Goal: Transaction & Acquisition: Book appointment/travel/reservation

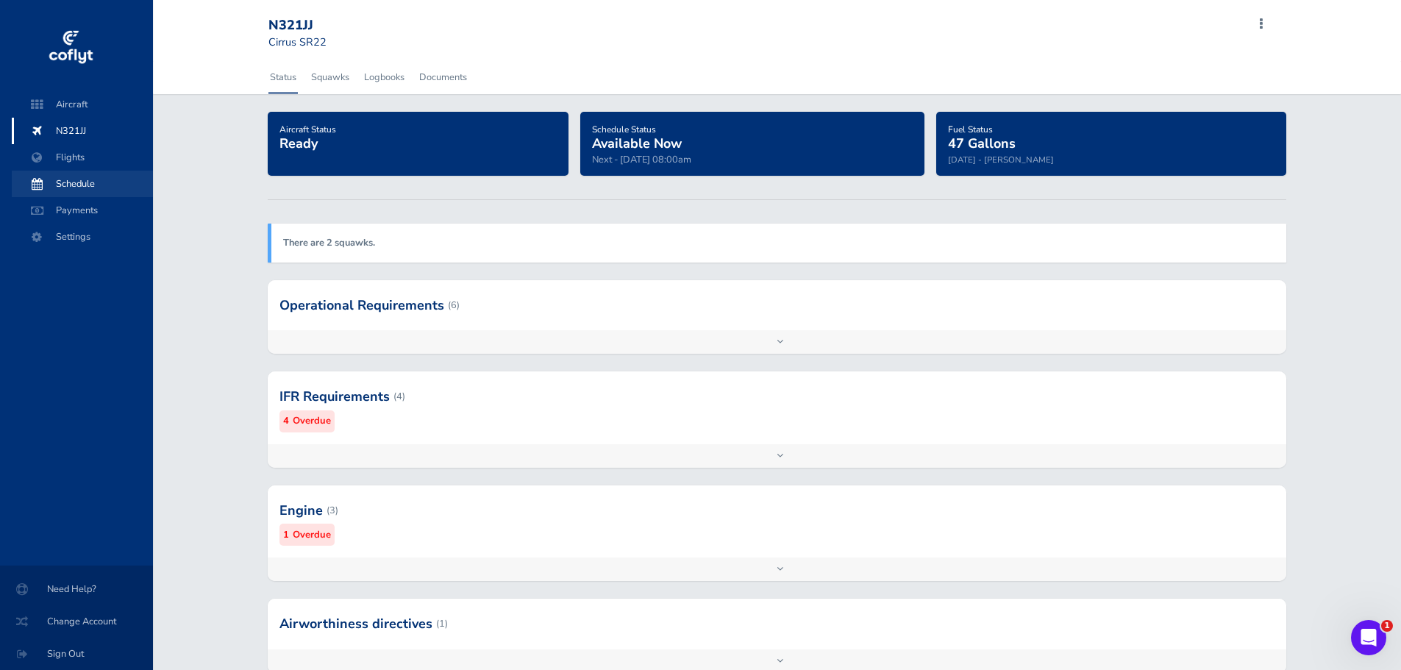
click at [71, 187] on span "Schedule" at bounding box center [82, 184] width 112 height 26
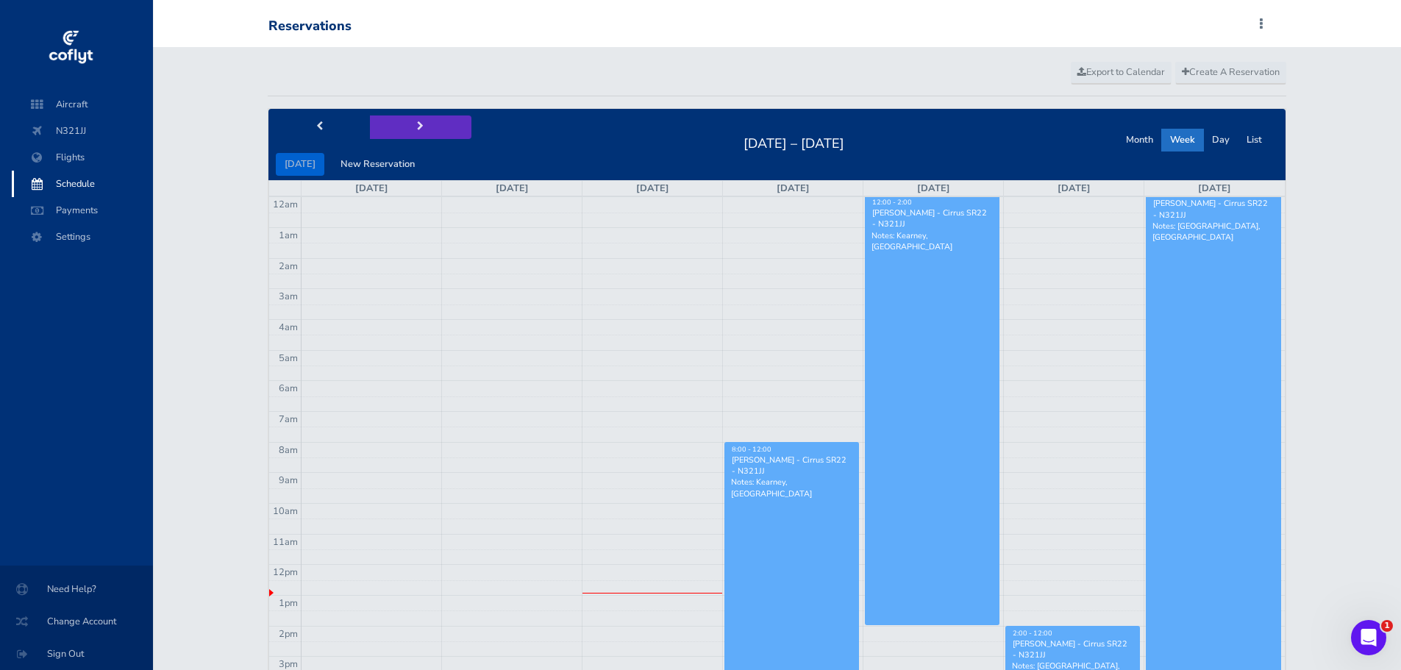
click at [417, 128] on span "next" at bounding box center [420, 127] width 7 height 10
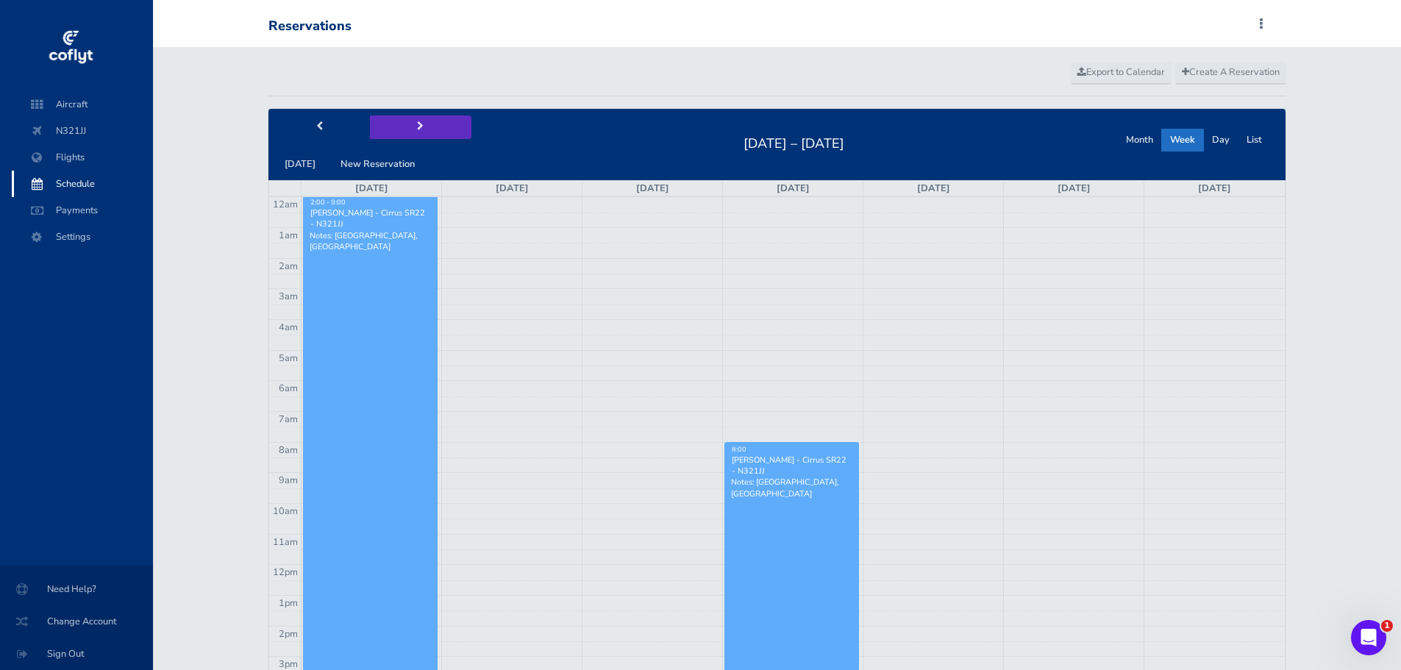
click at [417, 128] on span "next" at bounding box center [420, 127] width 7 height 10
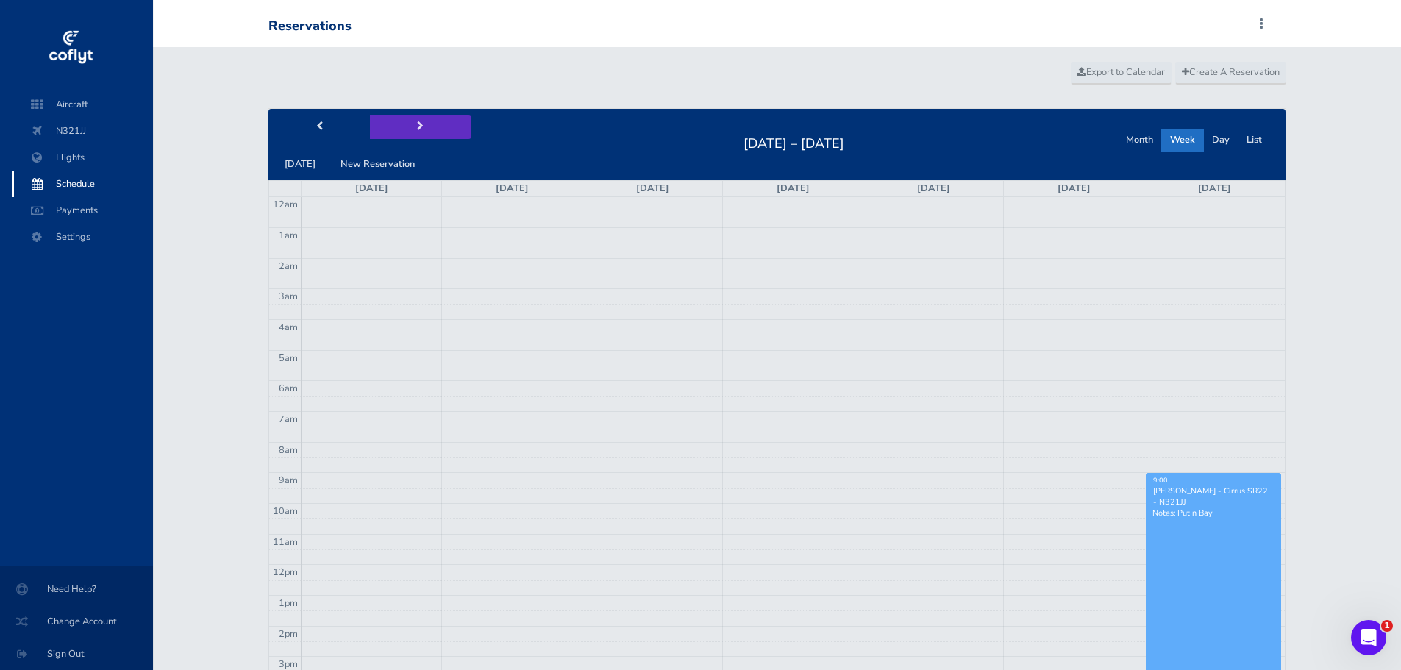
click at [417, 128] on span "next" at bounding box center [420, 127] width 7 height 10
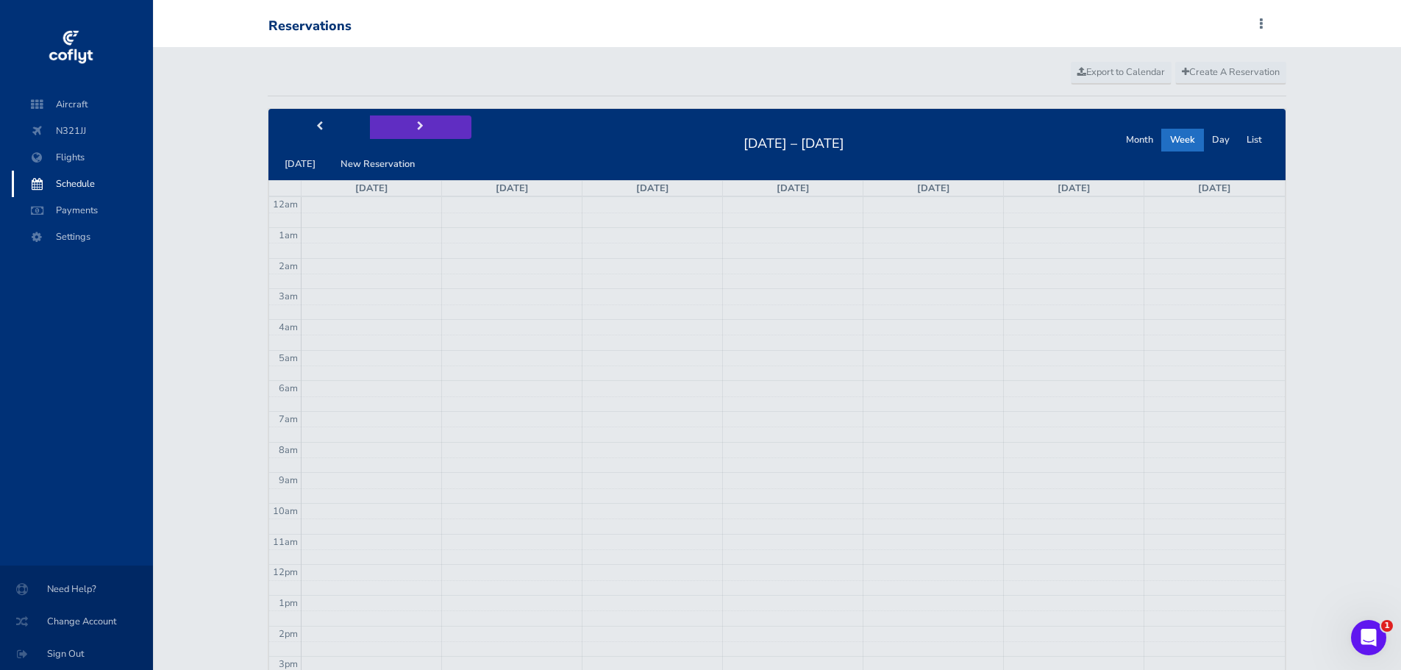
click at [417, 128] on span "next" at bounding box center [420, 127] width 7 height 10
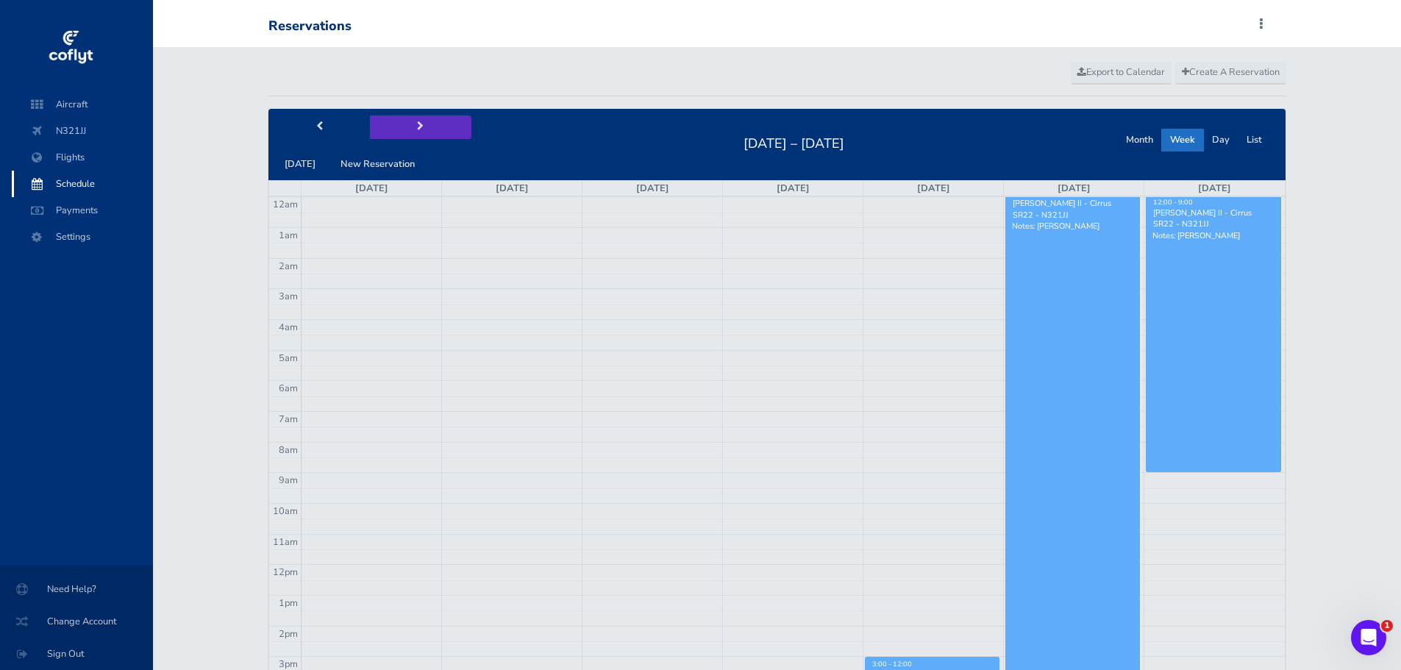
click at [417, 128] on span "next" at bounding box center [420, 127] width 7 height 10
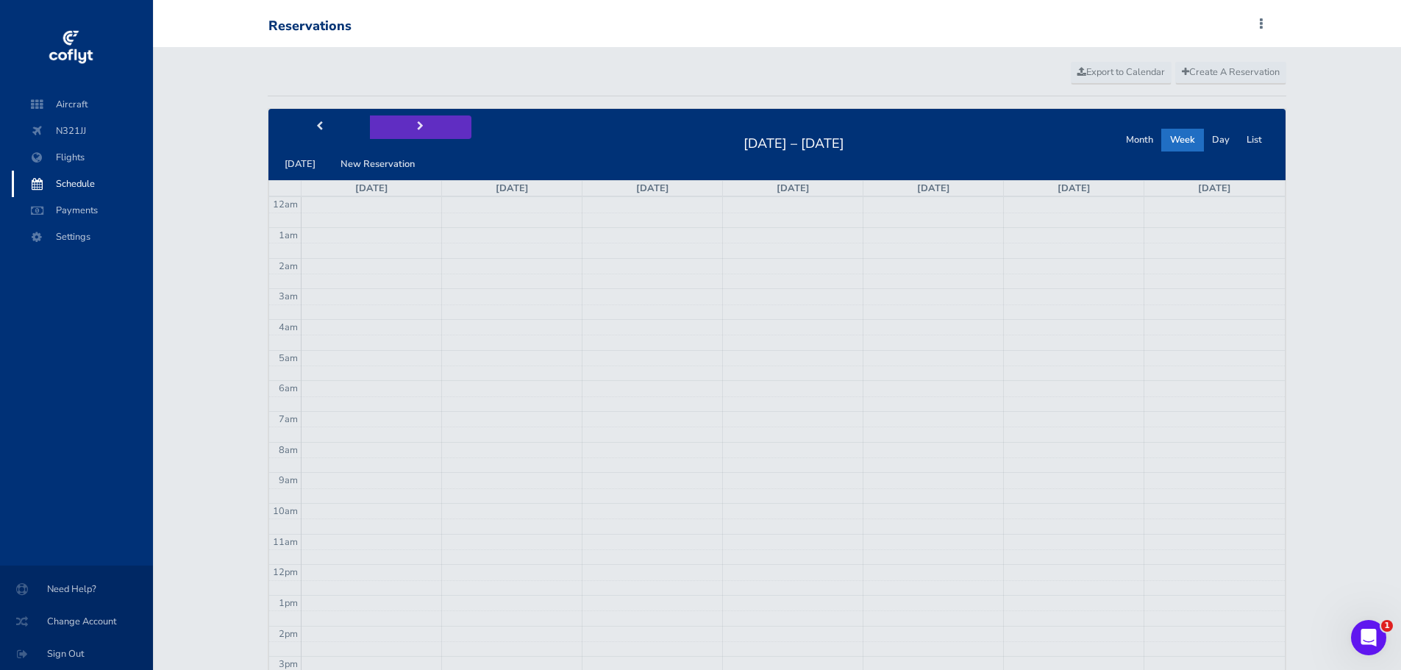
click at [417, 128] on span "next" at bounding box center [420, 127] width 7 height 10
click at [1247, 74] on span "Create A Reservation" at bounding box center [1231, 71] width 98 height 13
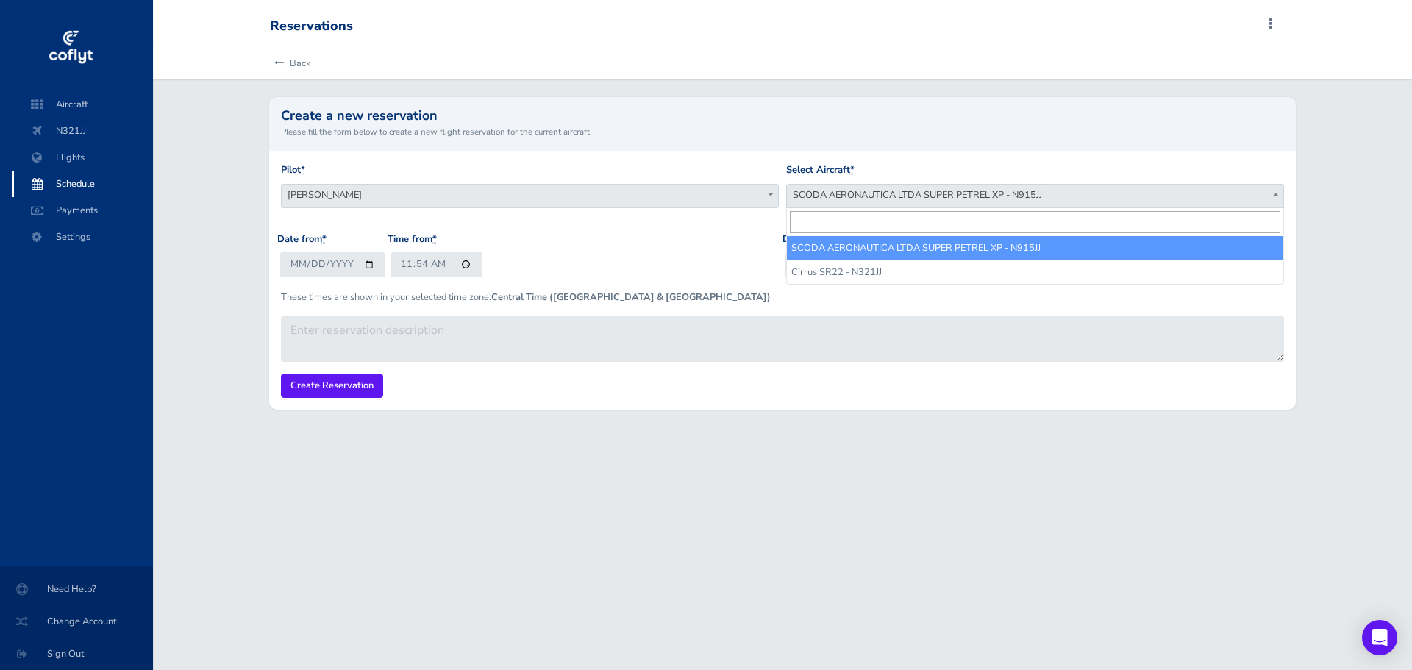
click at [850, 193] on span "SCODA AERONAUTICA LTDA SUPER PETREL XP - N915JJ" at bounding box center [1035, 195] width 497 height 21
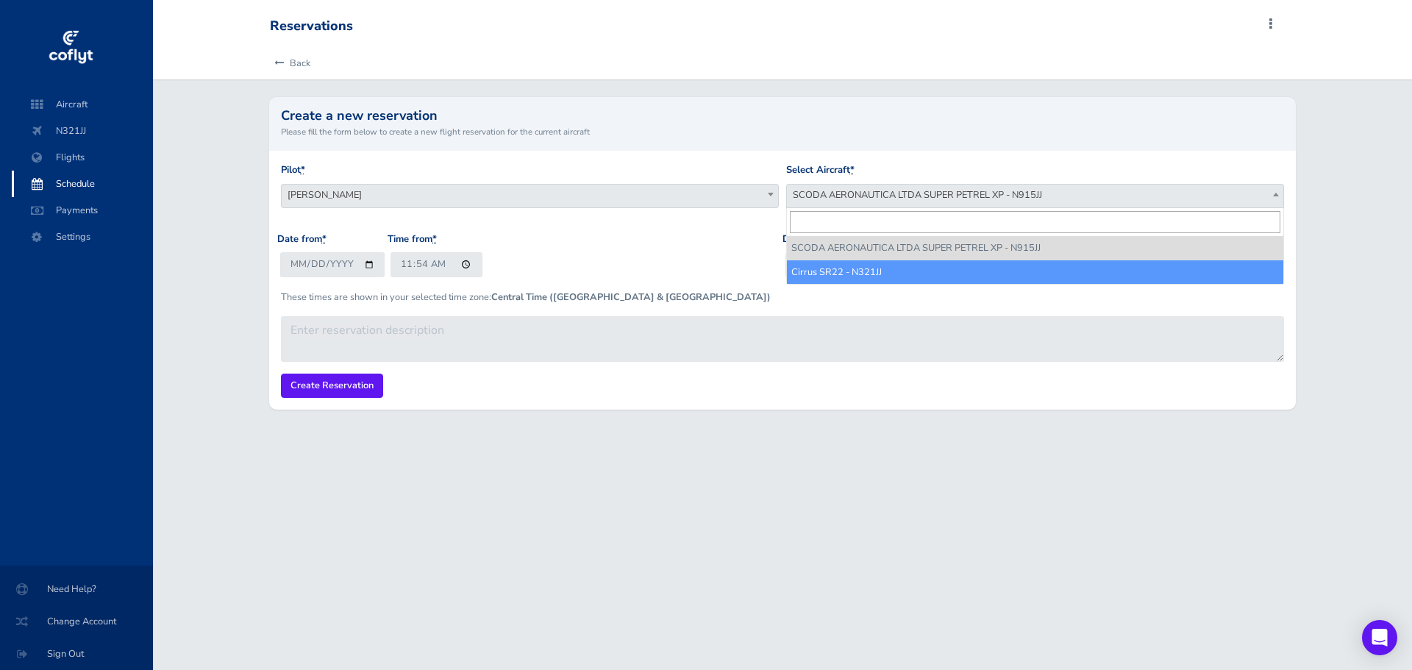
select select "4541"
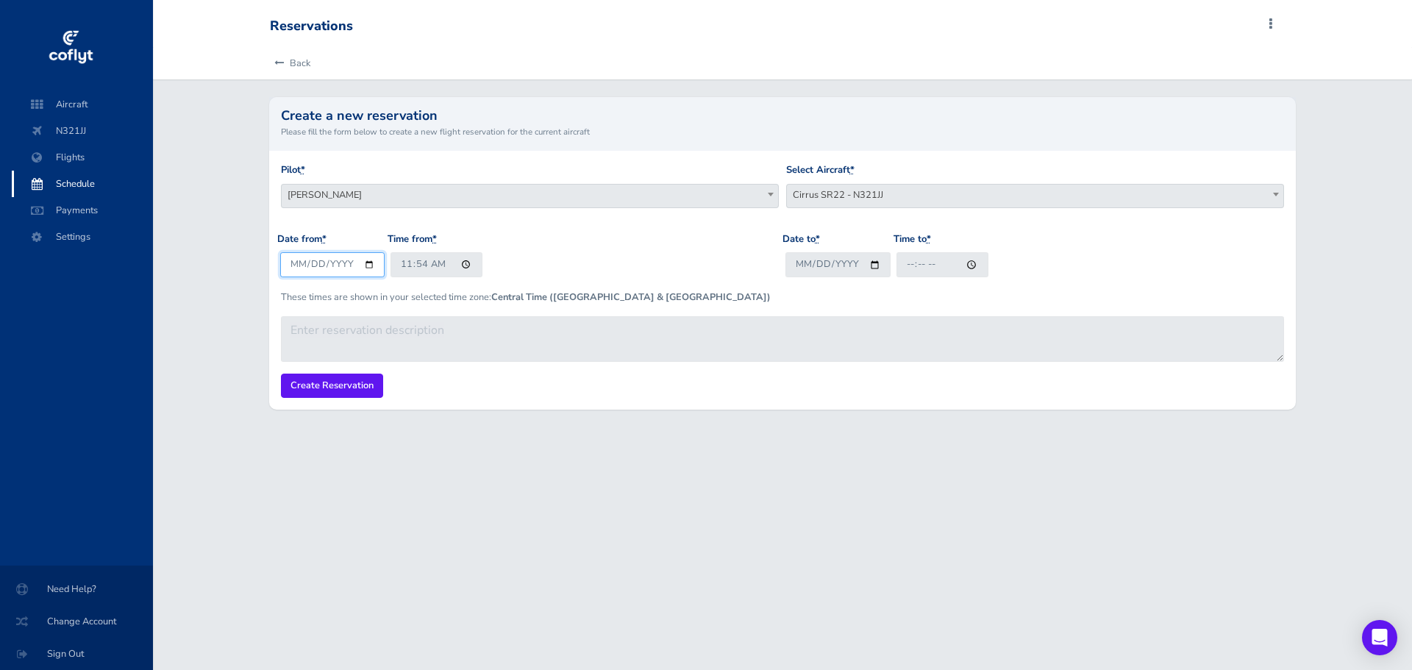
click at [291, 265] on input "2025-08-26" at bounding box center [332, 264] width 105 height 24
click at [365, 265] on input "2025-08-26" at bounding box center [332, 264] width 105 height 24
type input "2025-10-10"
click at [404, 263] on input "11:54" at bounding box center [437, 264] width 92 height 24
click at [405, 266] on input "08:54" at bounding box center [437, 264] width 92 height 24
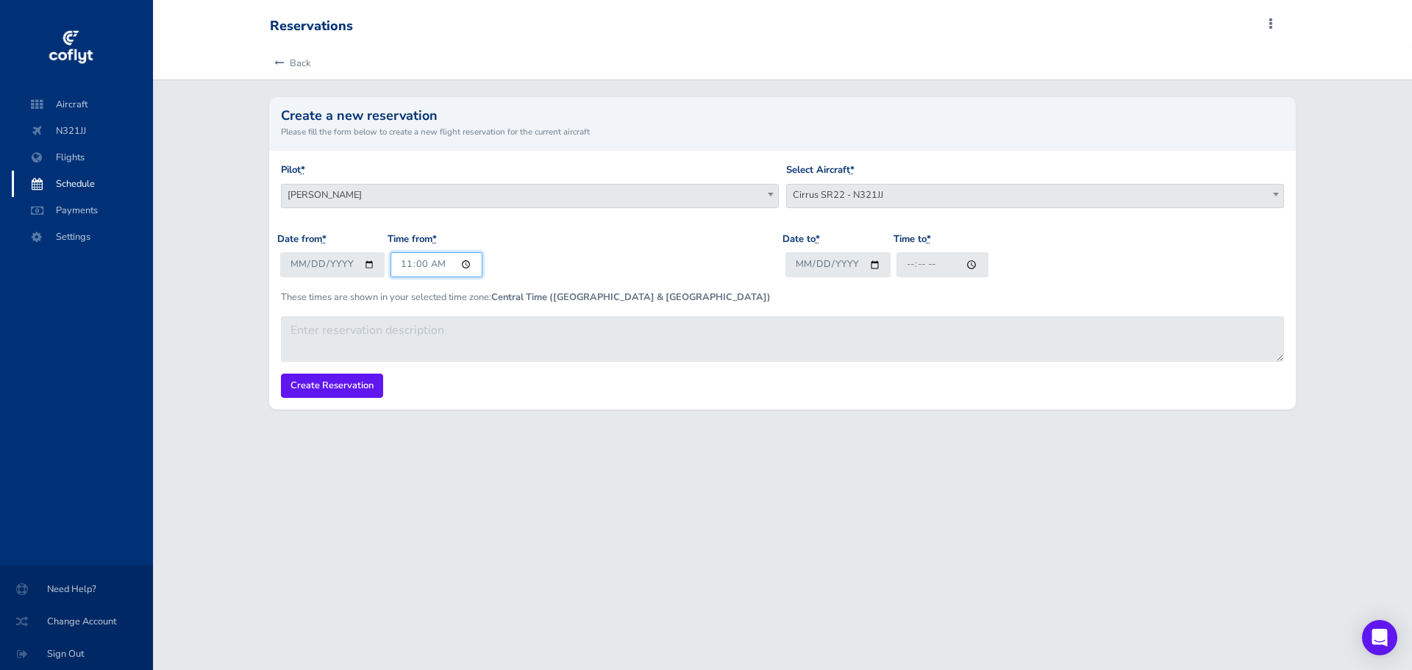
type input "23:00"
click at [873, 263] on input "Date to *" at bounding box center [838, 264] width 105 height 24
type input "2025-10-12"
click at [900, 265] on input "Time to *" at bounding box center [943, 264] width 92 height 24
type input "20:00"
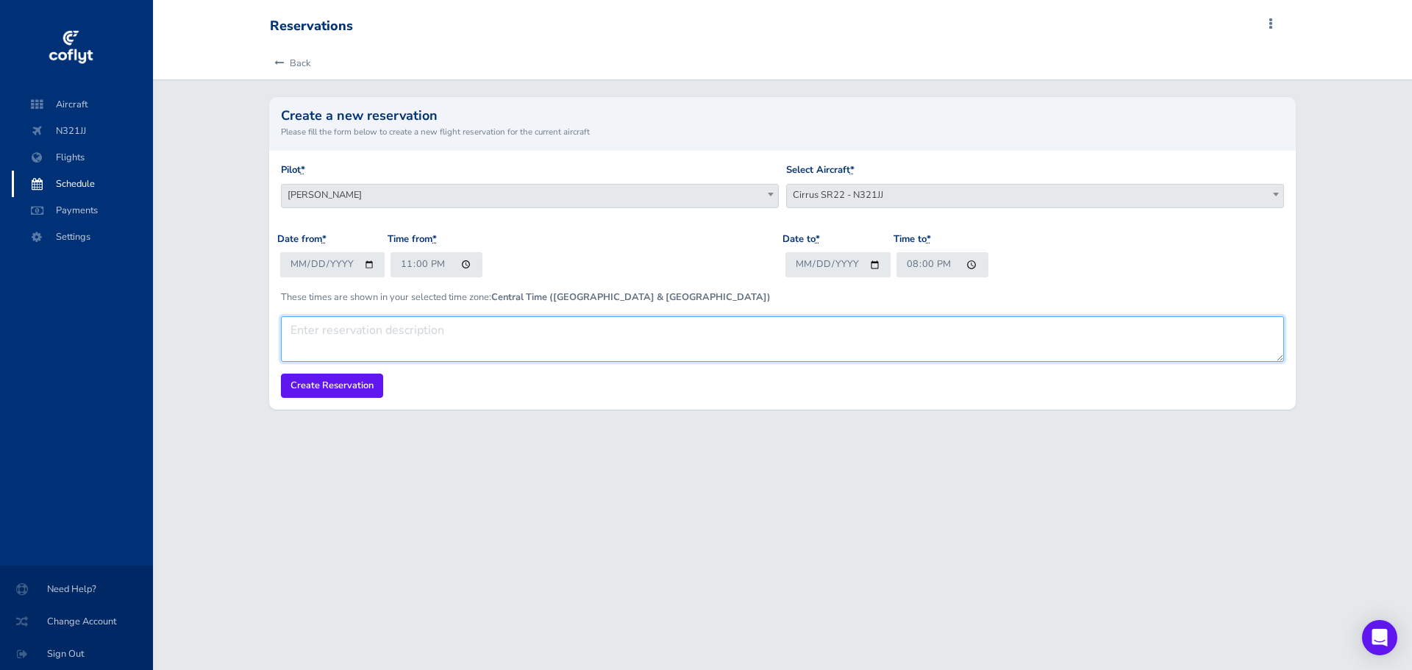
click at [661, 340] on textarea at bounding box center [783, 339] width 1004 height 46
type textarea "Hocking Hills, OH"
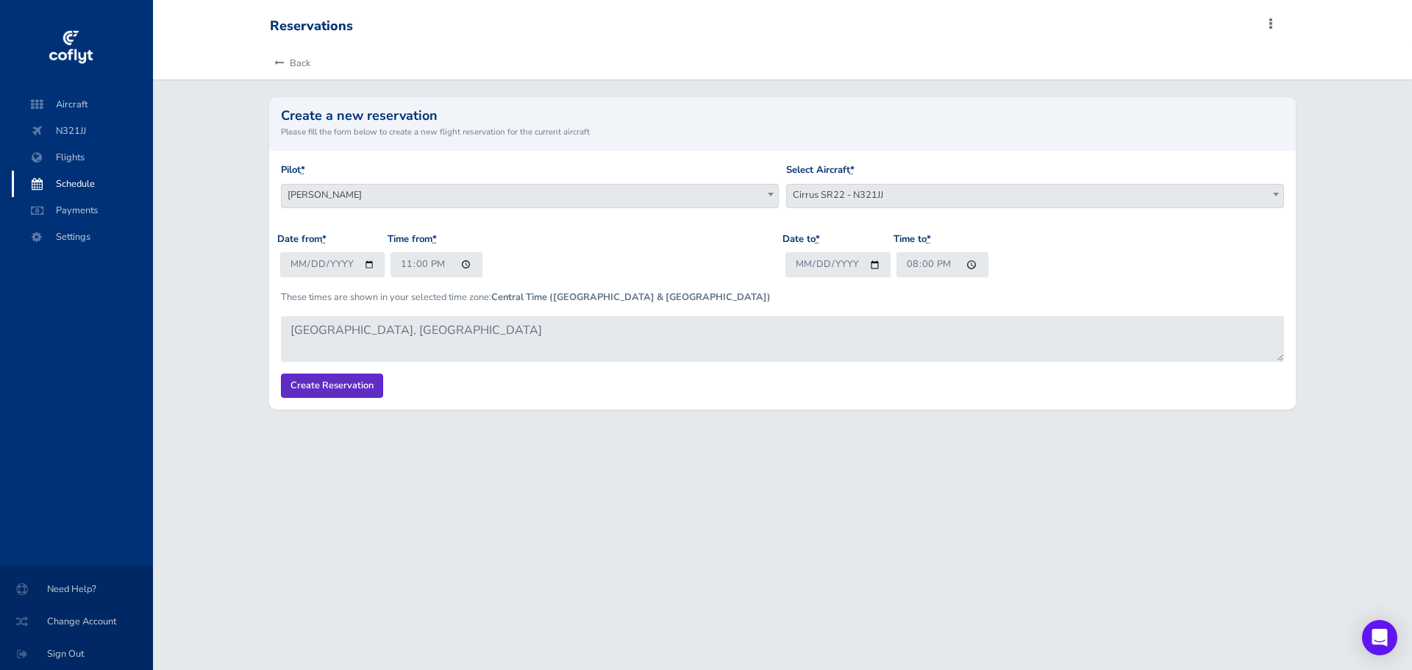
click at [324, 381] on input "Create Reservation" at bounding box center [332, 386] width 102 height 24
